Goal: Transaction & Acquisition: Purchase product/service

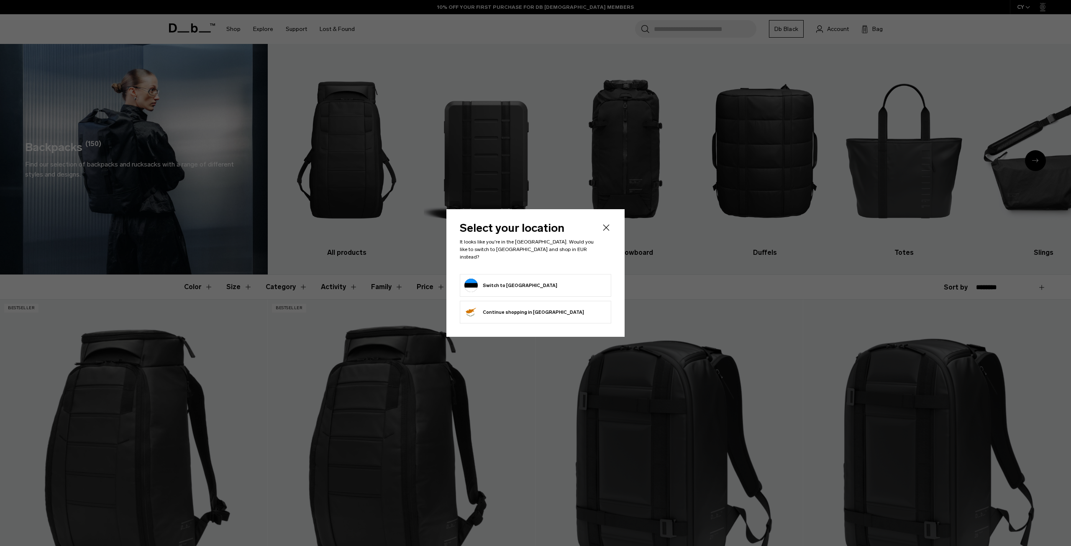
click at [603, 234] on body "Skip to content BUY NOW, PAY LATER WITH KLARNA 10% OFF YOUR FIRST PURCHASE FOR …" at bounding box center [535, 273] width 1071 height 546
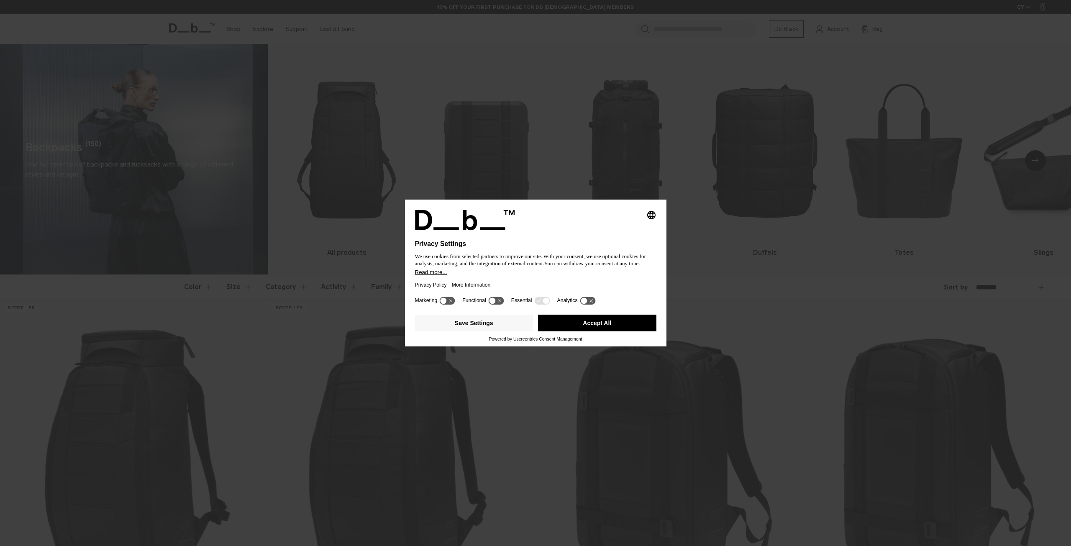
click at [615, 327] on button "Accept All" at bounding box center [597, 323] width 118 height 17
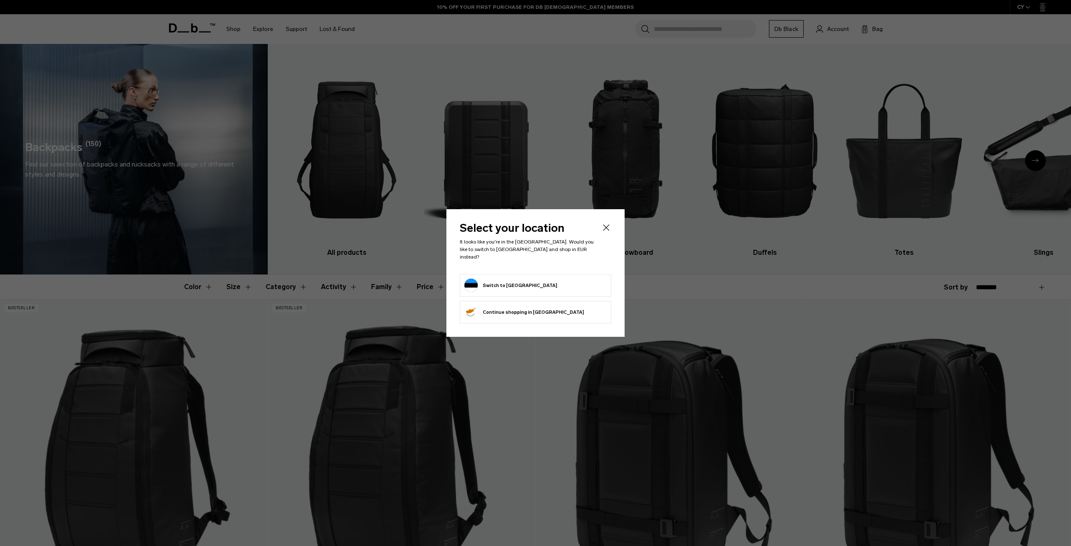
click at [589, 279] on form "Switch to Estonia" at bounding box center [535, 285] width 142 height 13
click at [513, 284] on button "Switch to Estonia" at bounding box center [510, 285] width 93 height 13
click at [606, 232] on icon "Close" at bounding box center [606, 228] width 10 height 10
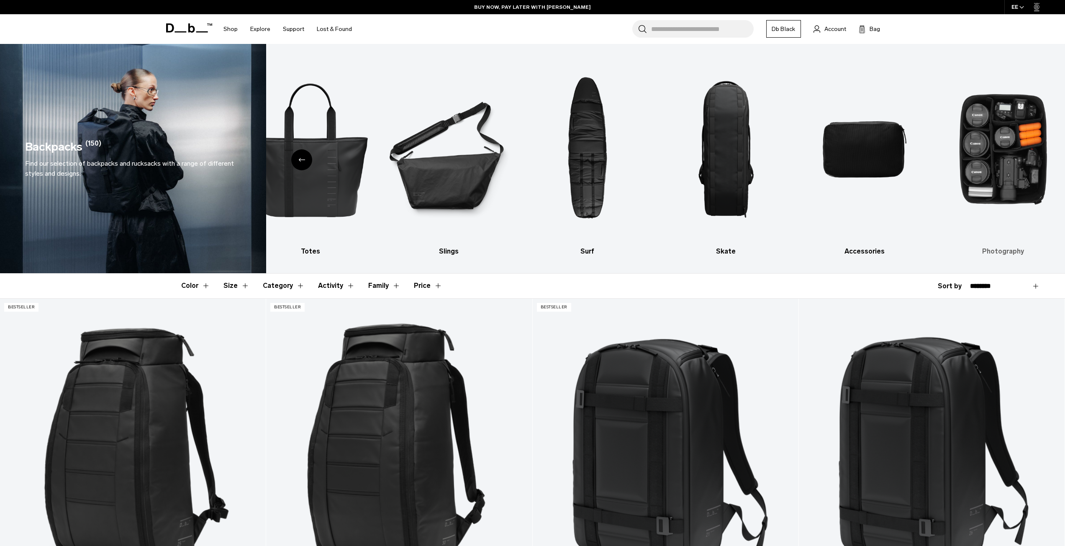
click at [1013, 170] on img "10 / 10" at bounding box center [1003, 149] width 124 height 186
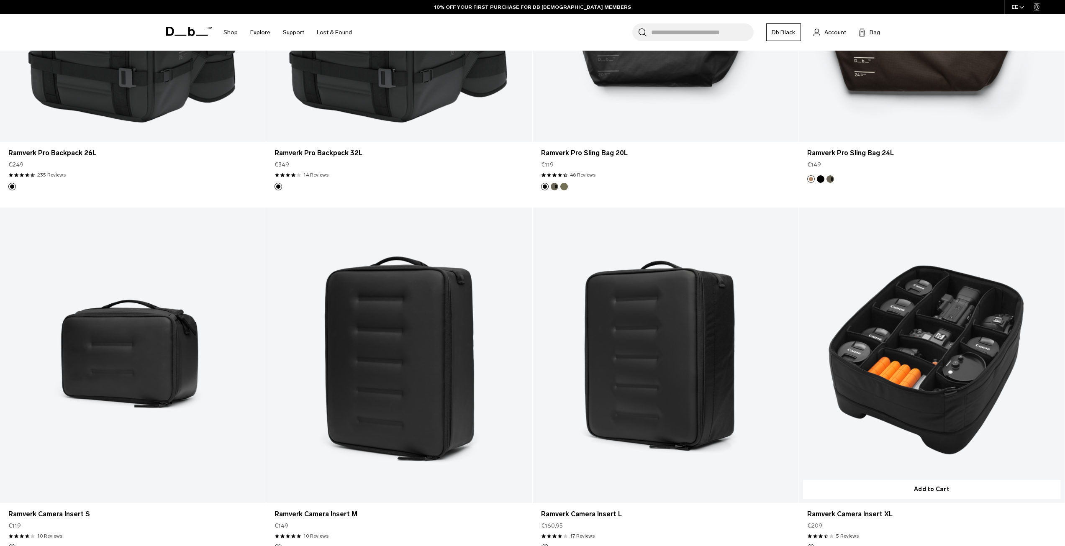
scroll to position [586, 0]
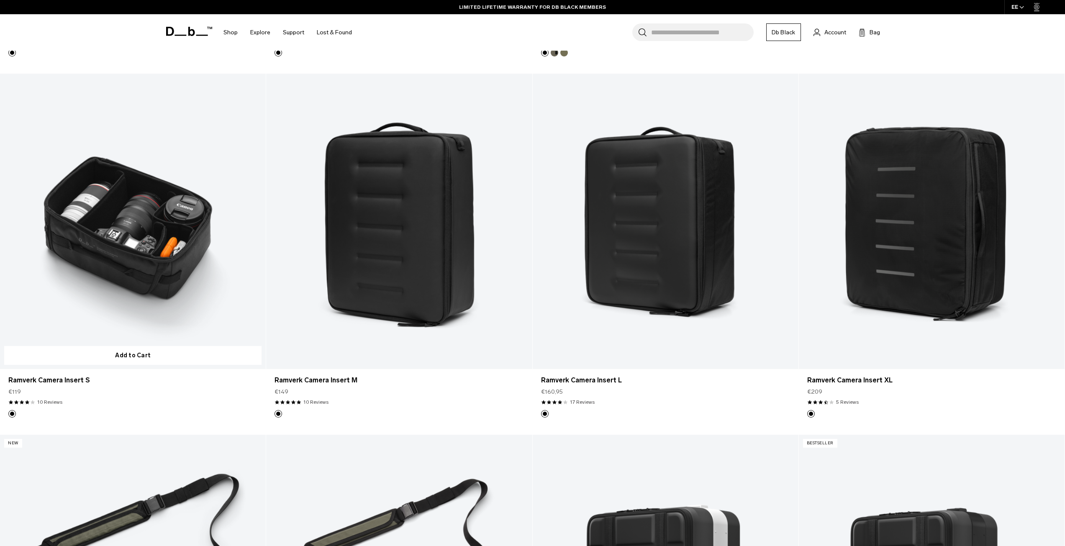
click at [157, 238] on link "Ramverk Camera Insert S" at bounding box center [133, 221] width 266 height 295
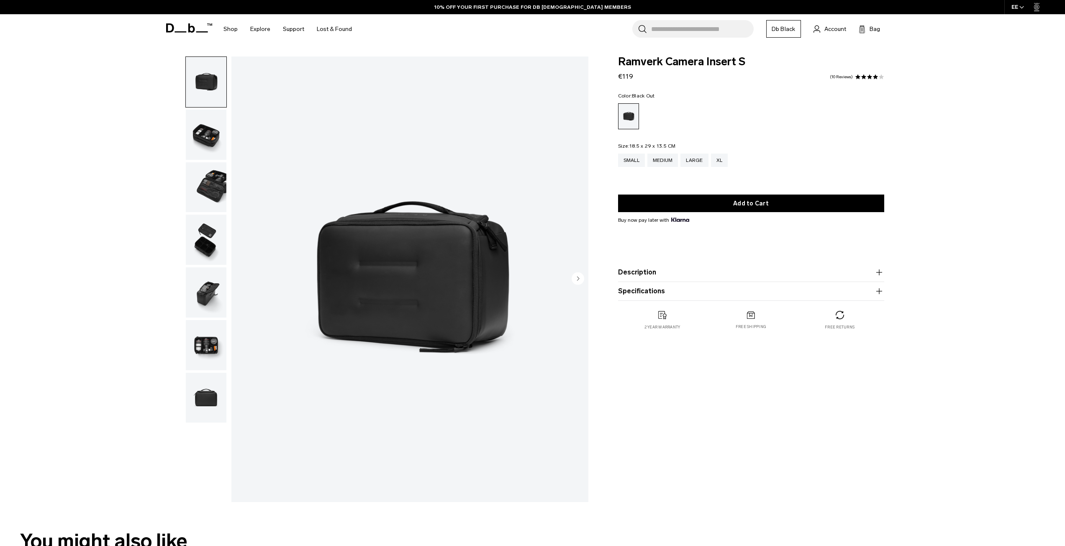
click at [202, 138] on img "button" at bounding box center [206, 135] width 41 height 50
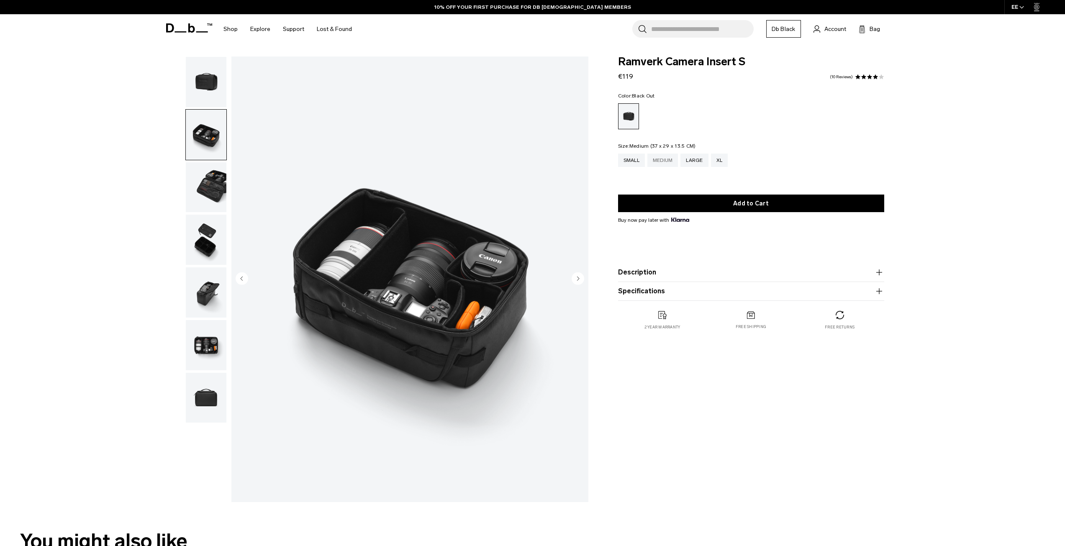
click at [660, 157] on div "Medium" at bounding box center [662, 160] width 31 height 13
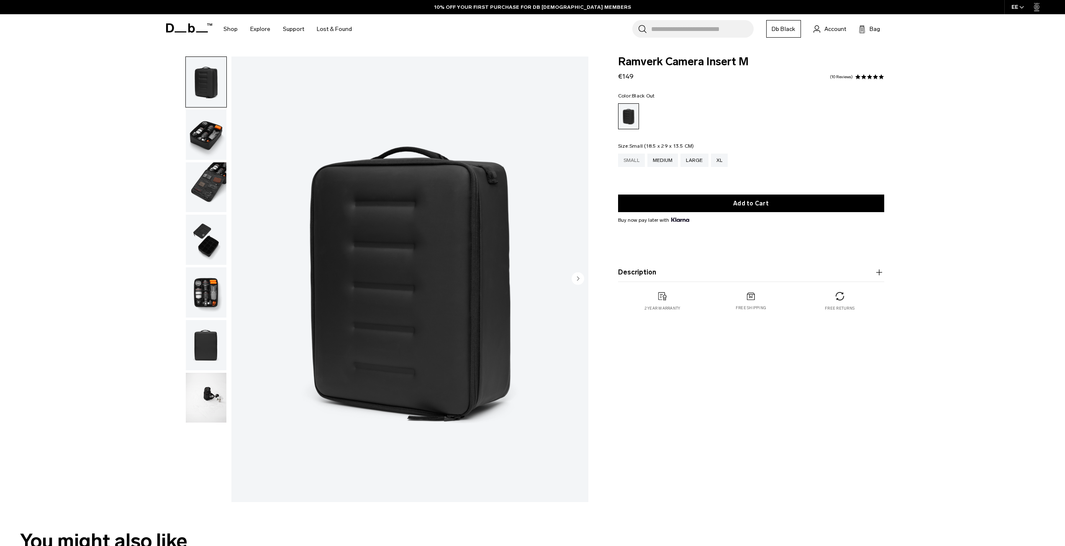
click at [628, 163] on div "Small" at bounding box center [631, 160] width 27 height 13
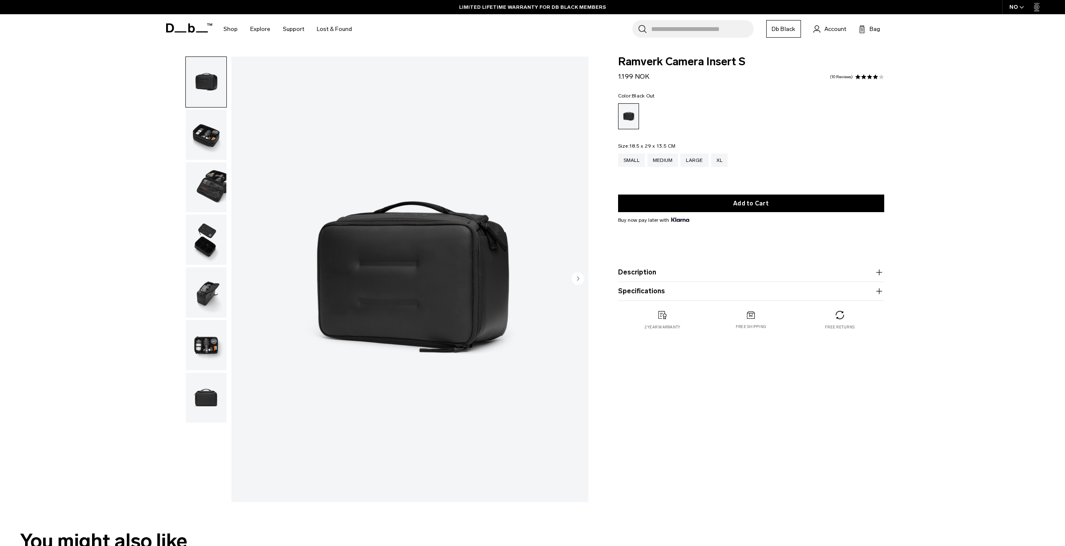
click at [193, 26] on icon at bounding box center [191, 27] width 7 height 9
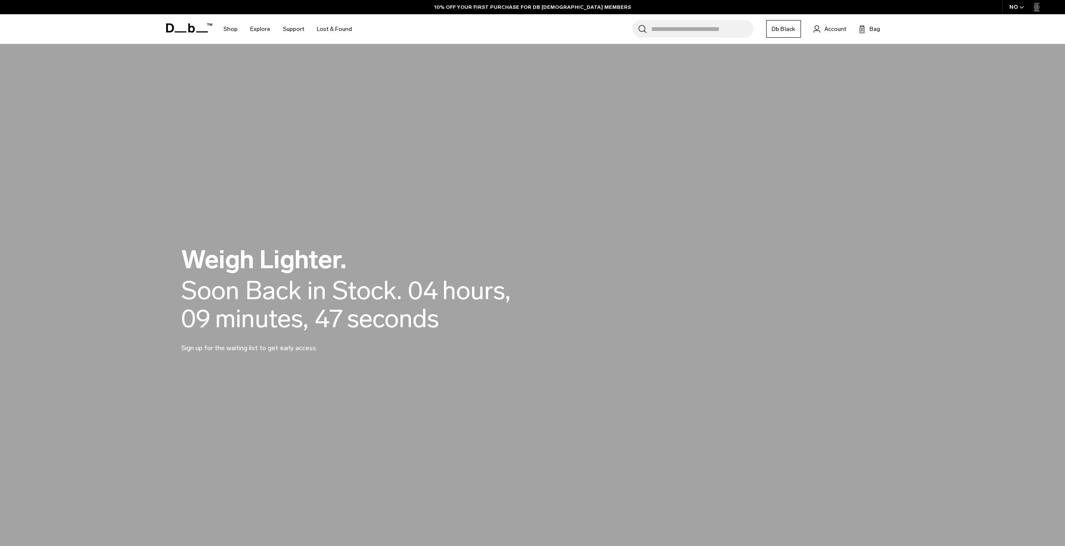
click at [186, 24] on icon at bounding box center [189, 27] width 46 height 9
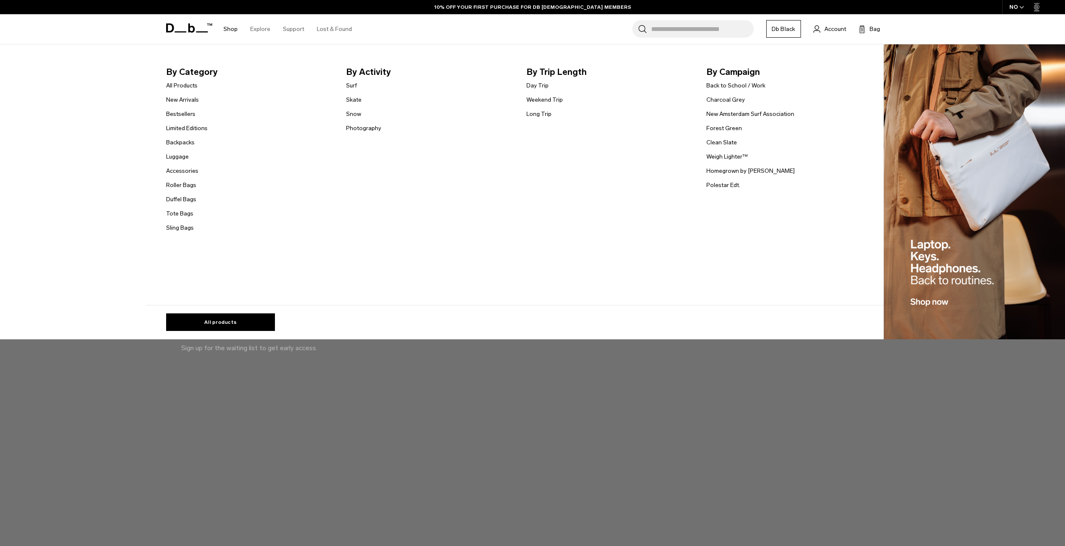
click at [224, 30] on link "Shop" at bounding box center [230, 29] width 14 height 30
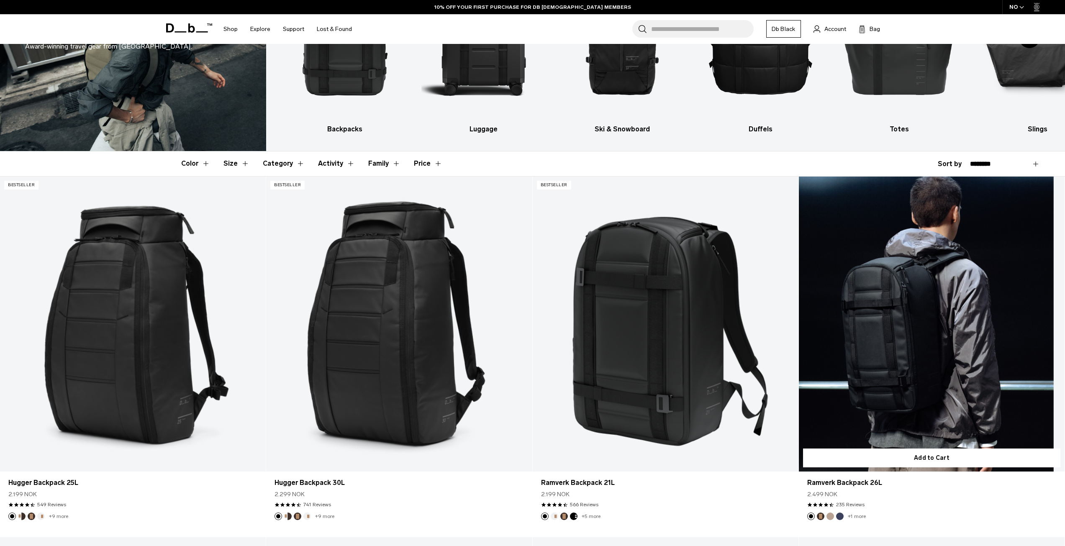
scroll to position [126, 0]
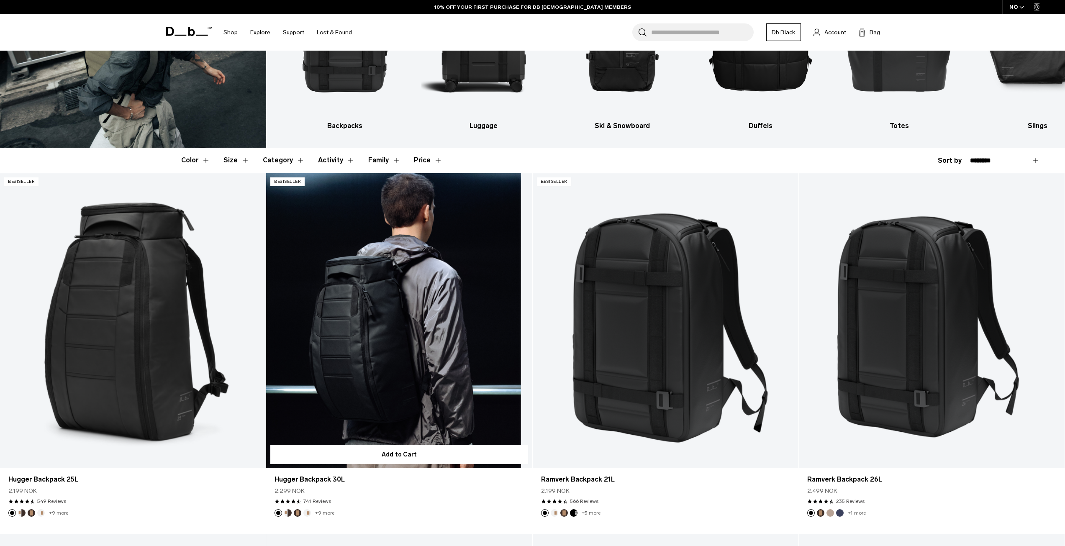
drag, startPoint x: 291, startPoint y: 491, endPoint x: 310, endPoint y: 492, distance: 18.4
click at [310, 492] on div "2.299 NOK" at bounding box center [398, 491] width 249 height 9
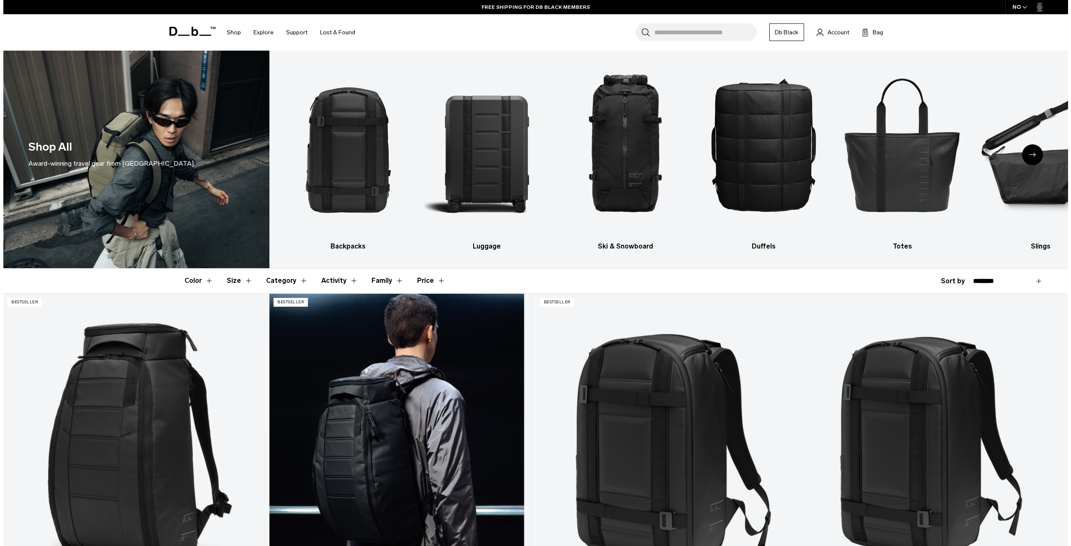
scroll to position [0, 0]
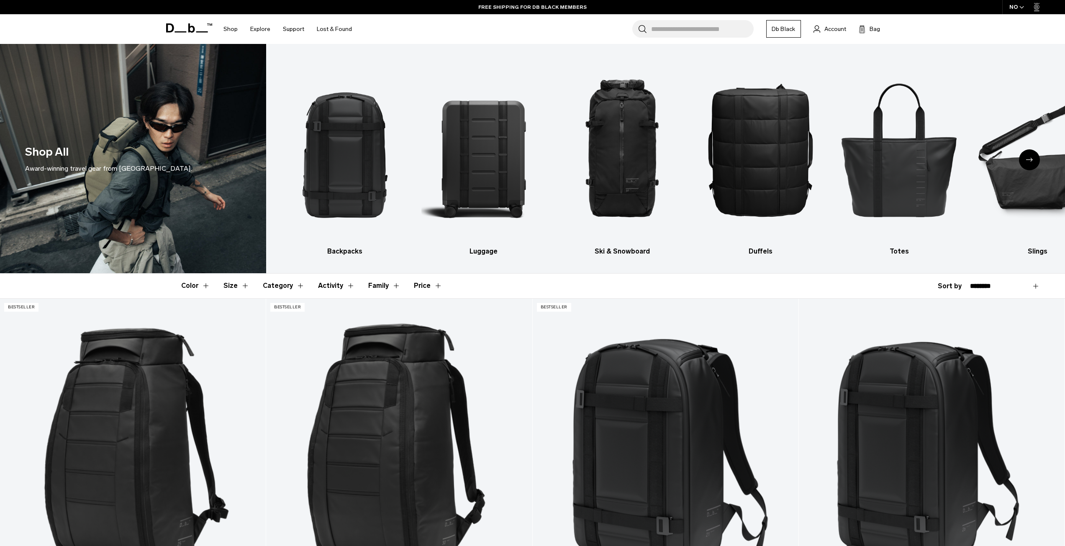
click at [1017, 5] on div "NO" at bounding box center [1016, 7] width 29 height 14
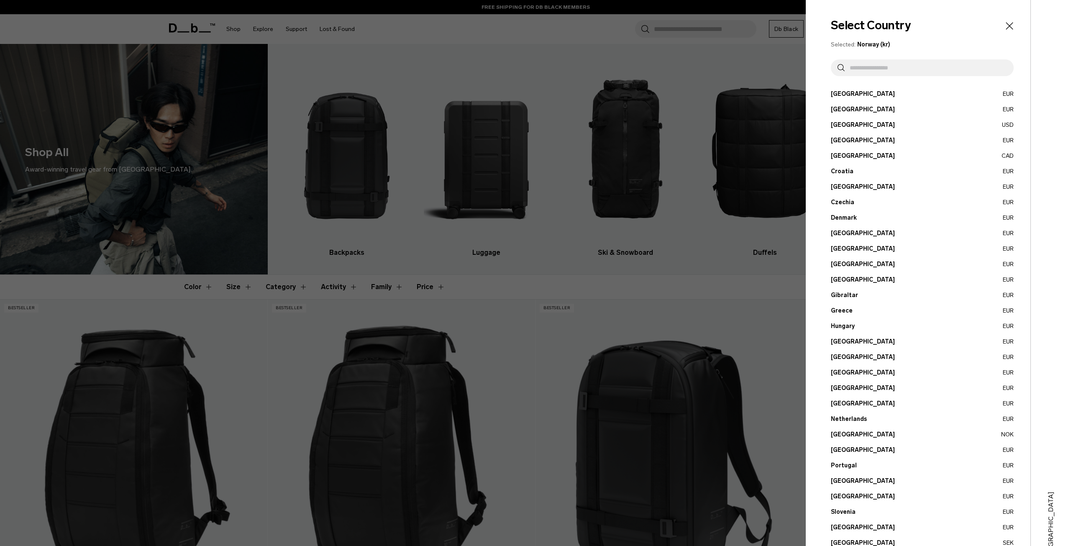
click at [843, 231] on button "Estonia EUR" at bounding box center [922, 233] width 183 height 9
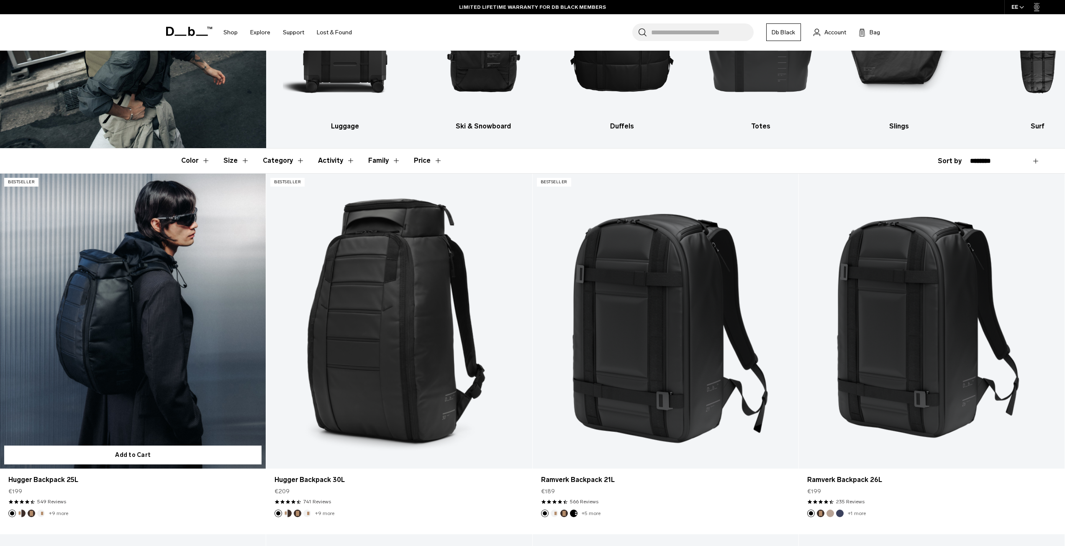
scroll to position [126, 0]
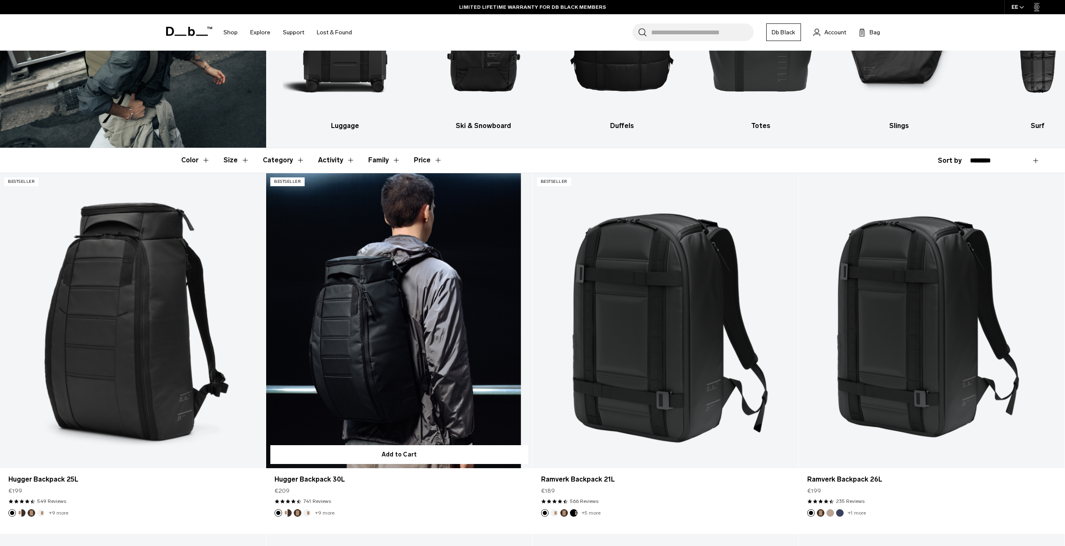
click at [401, 345] on link "Hugger Backpack 30L" at bounding box center [399, 320] width 266 height 295
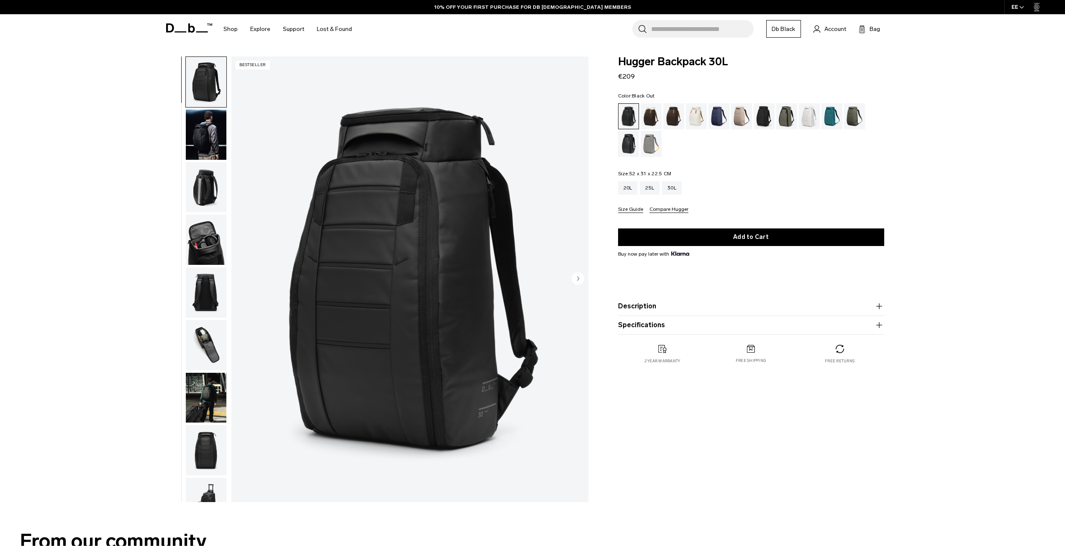
click at [200, 391] on img "button" at bounding box center [206, 398] width 41 height 50
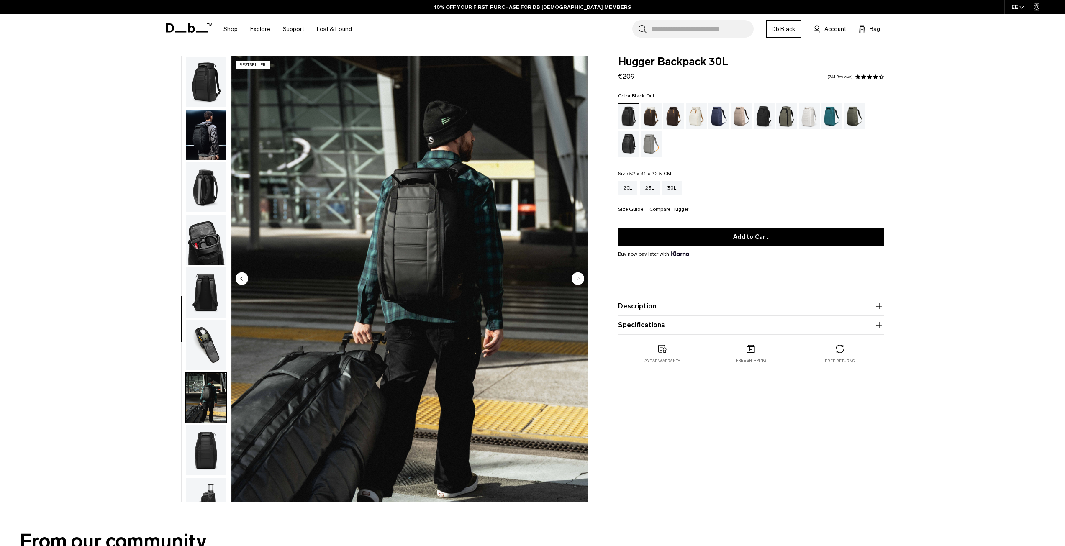
scroll to position [132, 0]
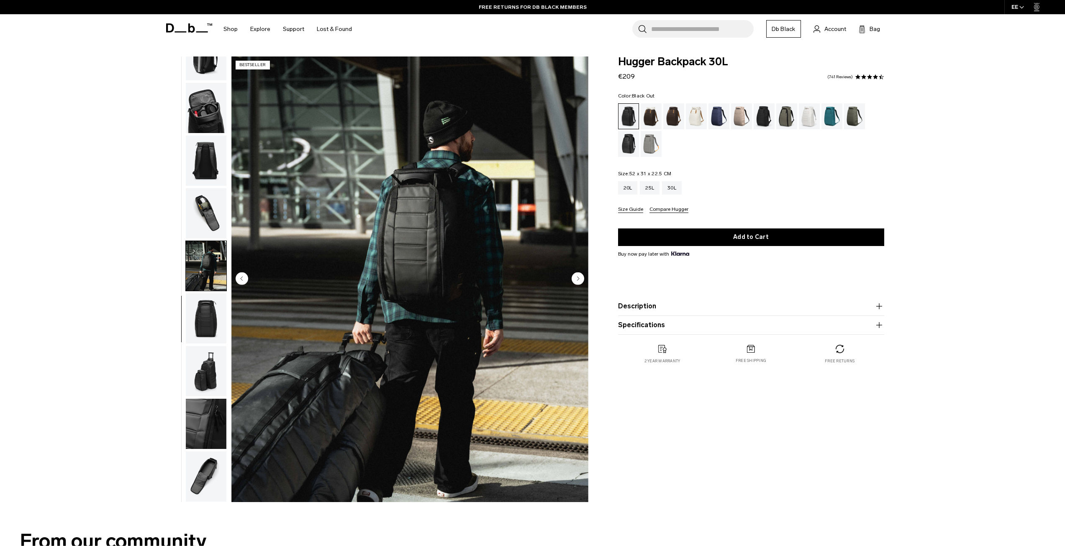
click at [183, 465] on div at bounding box center [204, 279] width 46 height 446
click at [203, 470] on img "button" at bounding box center [206, 476] width 41 height 50
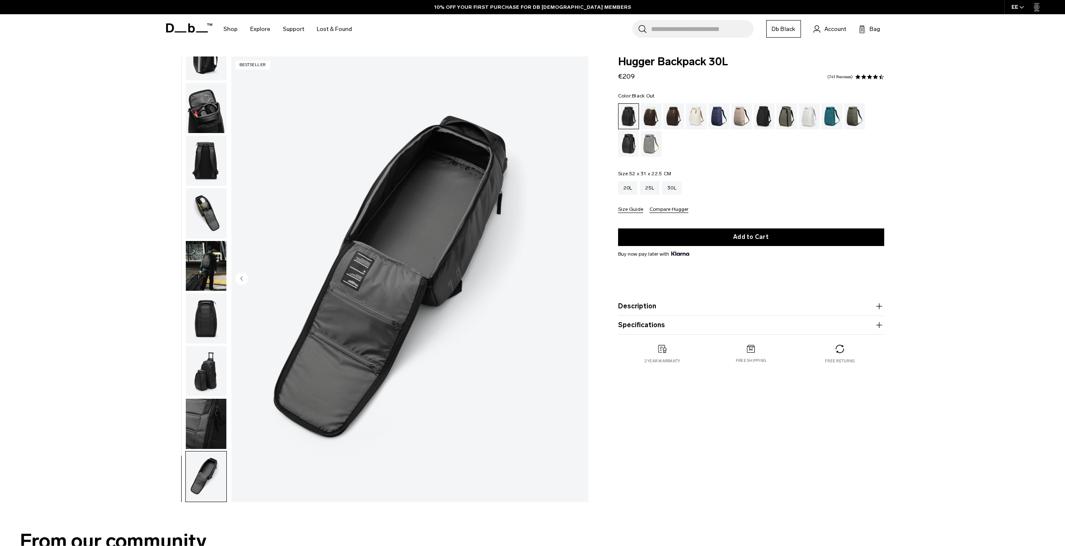
click at [224, 99] on img "button" at bounding box center [206, 108] width 41 height 50
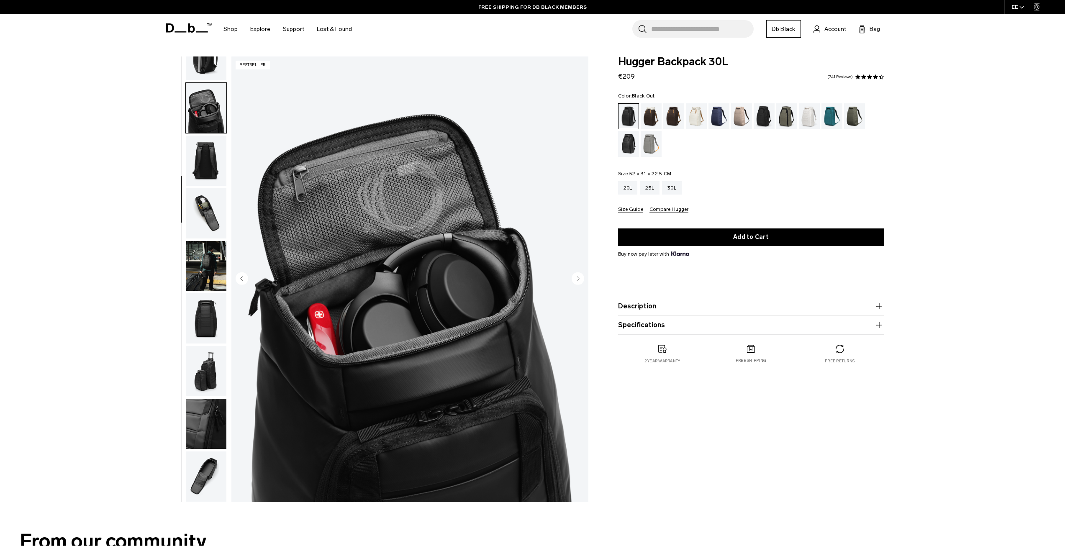
click at [383, 342] on img "4 / 11" at bounding box center [409, 279] width 357 height 446
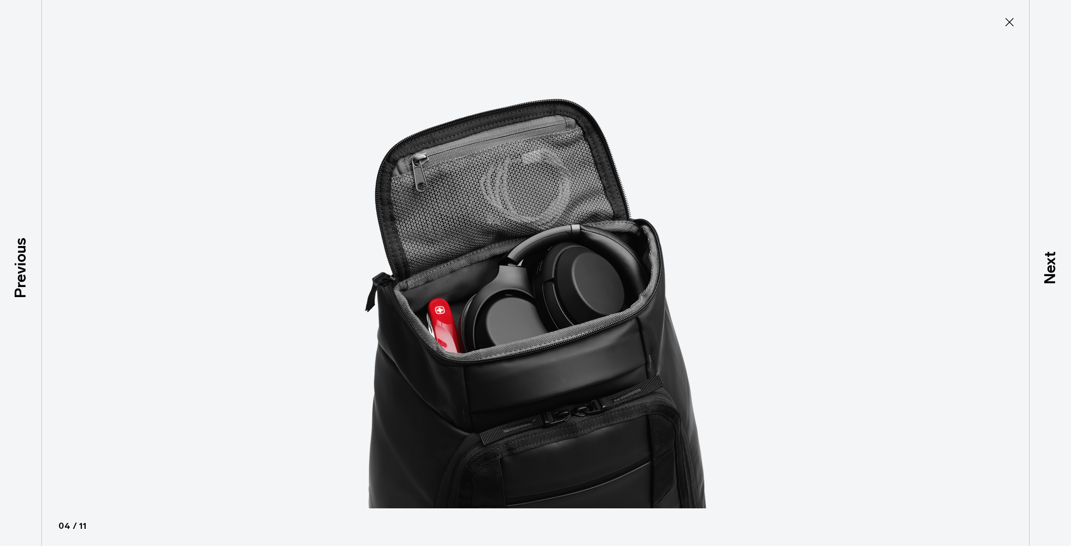
click at [413, 343] on img at bounding box center [535, 273] width 377 height 546
click at [435, 341] on img at bounding box center [535, 273] width 377 height 546
click at [1009, 21] on icon at bounding box center [1009, 22] width 8 height 8
